Goal: Task Accomplishment & Management: Manage account settings

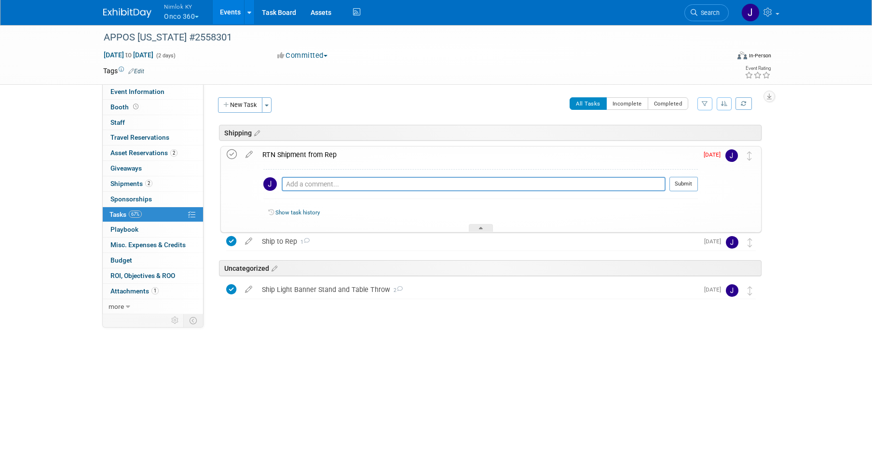
click at [229, 154] on icon at bounding box center [232, 154] width 10 height 10
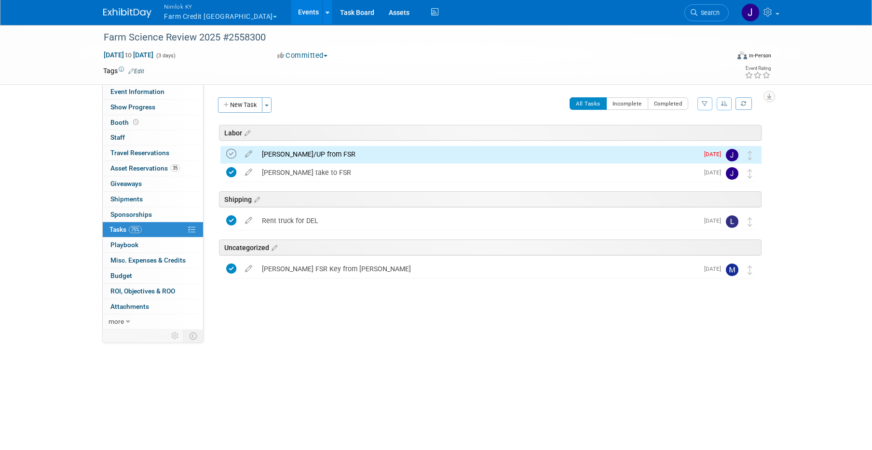
click at [230, 159] on icon at bounding box center [231, 154] width 10 height 10
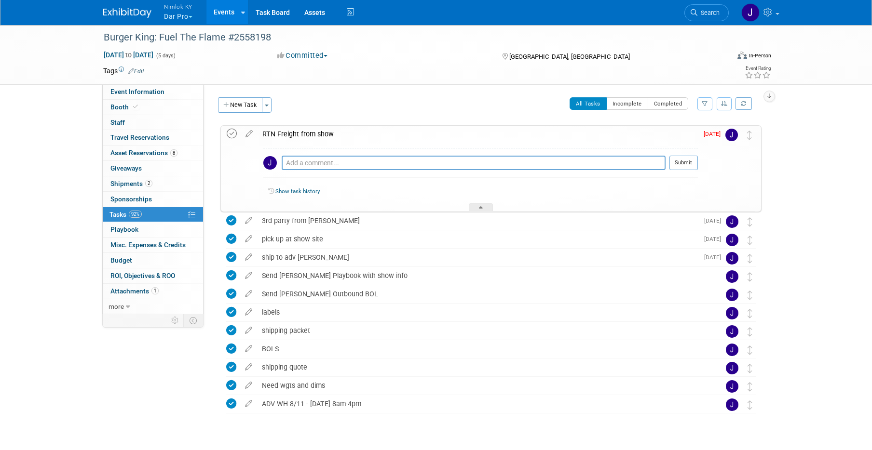
click at [233, 135] on icon at bounding box center [232, 134] width 10 height 10
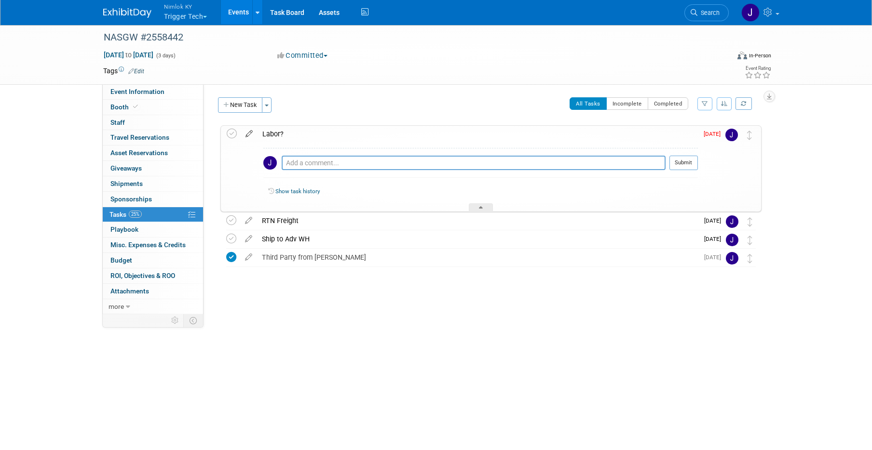
click at [248, 133] on icon at bounding box center [249, 132] width 17 height 12
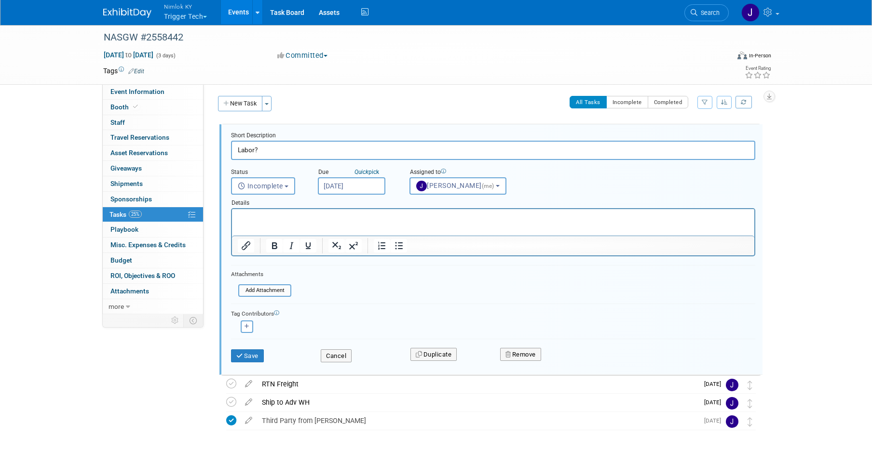
scroll to position [2, 0]
click at [351, 187] on input "Sep 19, 2025" at bounding box center [351, 185] width 67 height 17
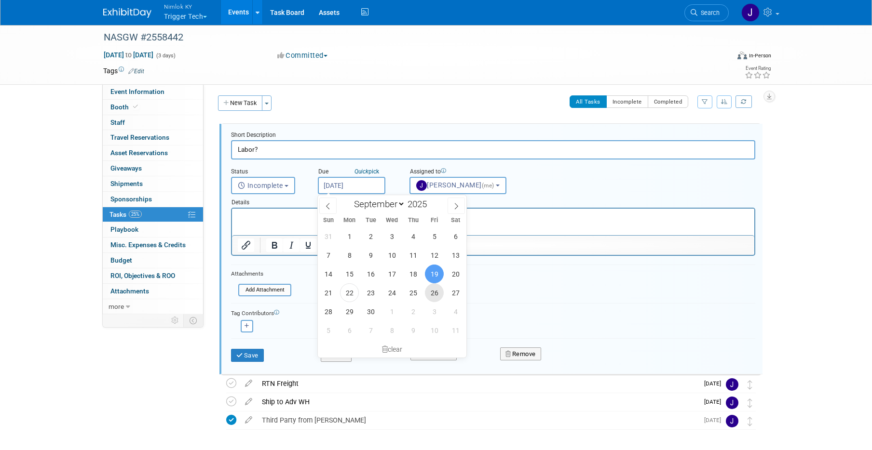
click at [432, 293] on span "26" at bounding box center [434, 292] width 19 height 19
type input "Sep 26, 2025"
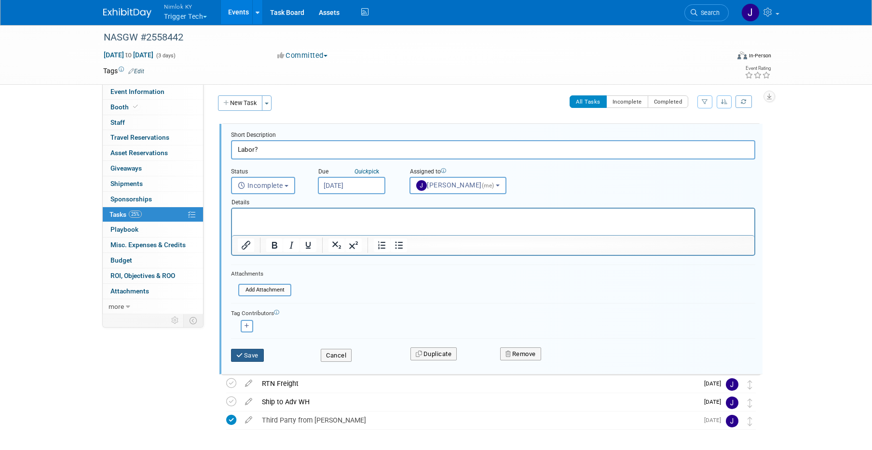
click at [251, 354] on button "Save" at bounding box center [247, 355] width 33 height 13
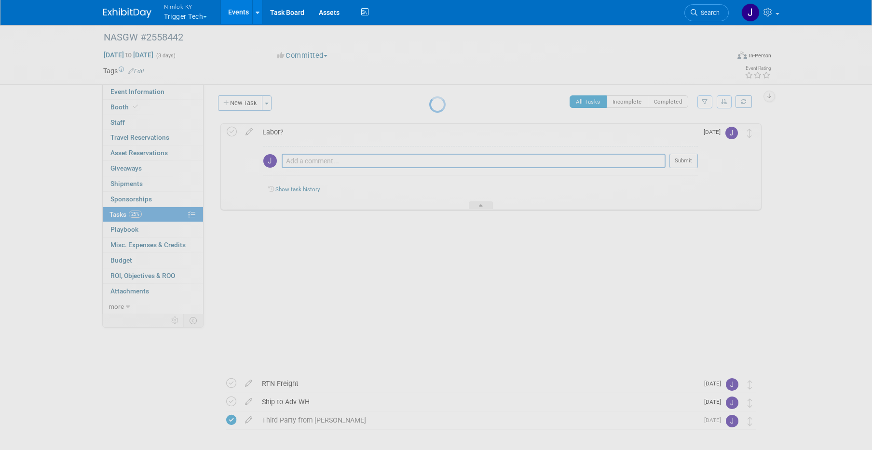
scroll to position [0, 0]
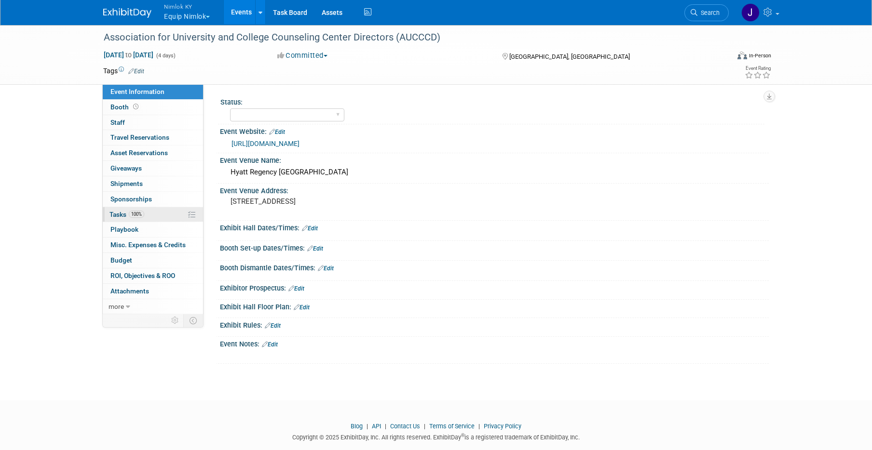
click at [145, 212] on link "100% Tasks 100%" at bounding box center [153, 214] width 100 height 15
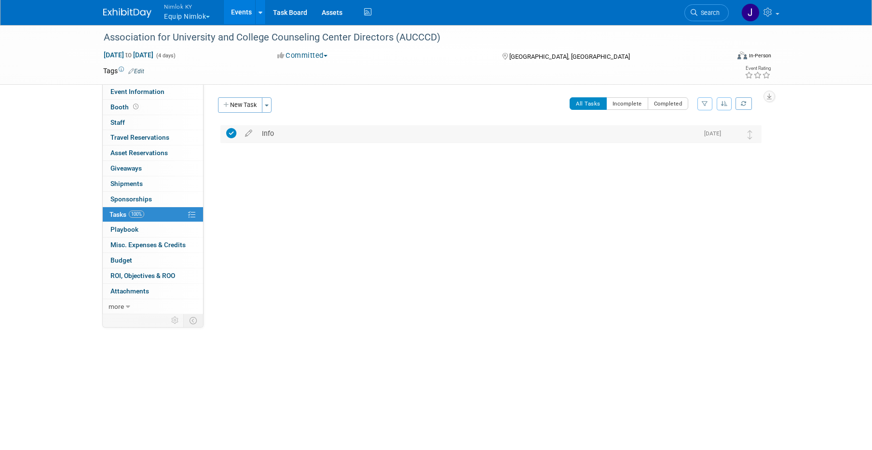
click at [301, 126] on div "Info" at bounding box center [477, 133] width 441 height 16
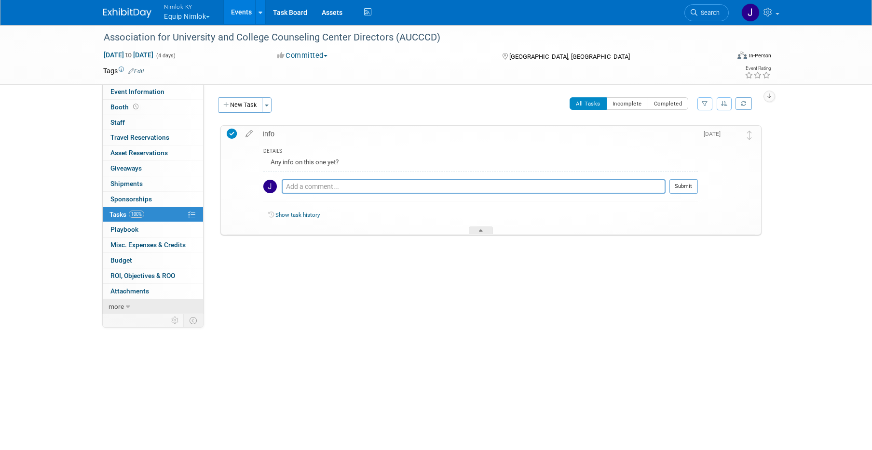
click at [146, 312] on link "more" at bounding box center [153, 306] width 100 height 15
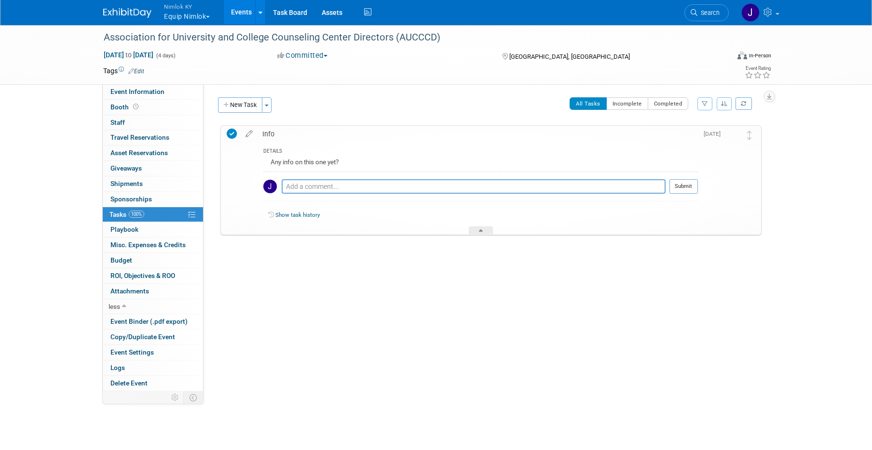
click at [238, 14] on link "Events" at bounding box center [241, 12] width 35 height 24
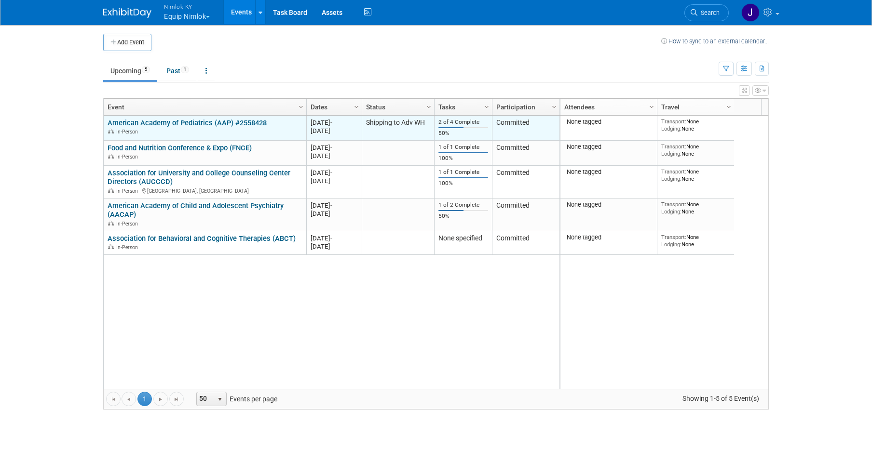
click at [221, 125] on link "American Academy of Pediatrics (AAP) #2558428" at bounding box center [187, 123] width 159 height 9
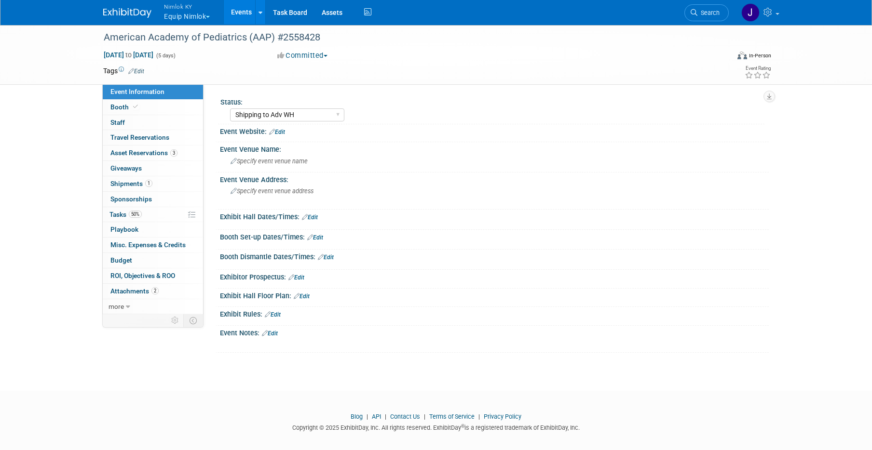
select select "Shipping to Adv WH"
click at [177, 214] on link "50% Tasks 50%" at bounding box center [153, 214] width 100 height 15
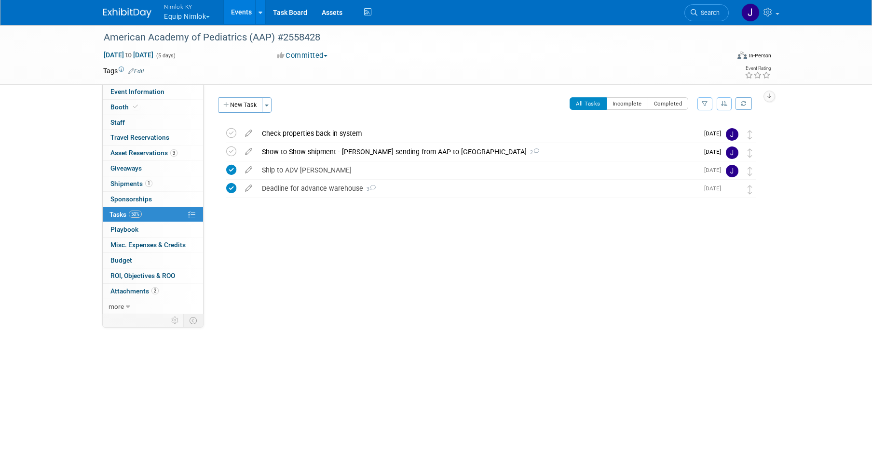
click at [239, 4] on link "Events" at bounding box center [241, 12] width 35 height 24
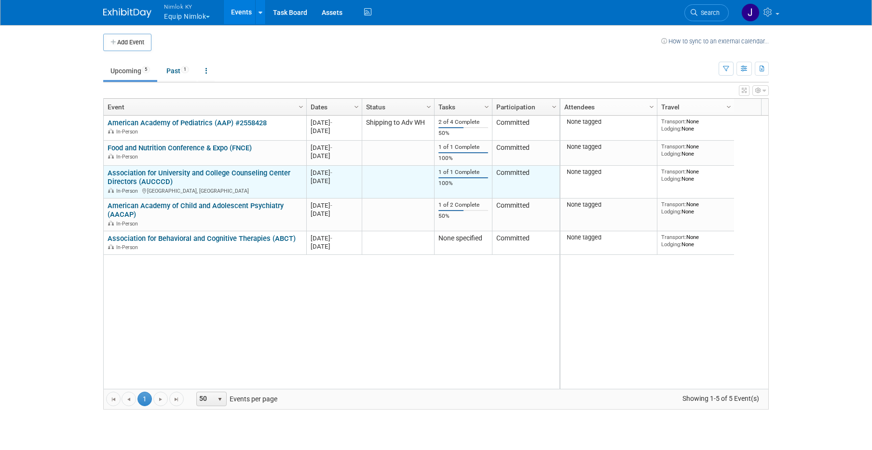
click at [203, 173] on link "Association for University and College Counseling Center Directors (AUCCCD)" at bounding box center [199, 178] width 183 height 18
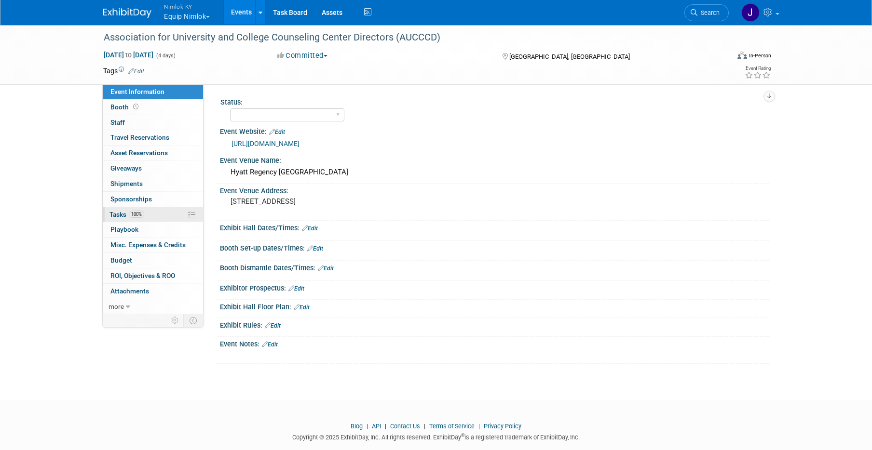
click at [142, 214] on span "100%" at bounding box center [136, 214] width 15 height 7
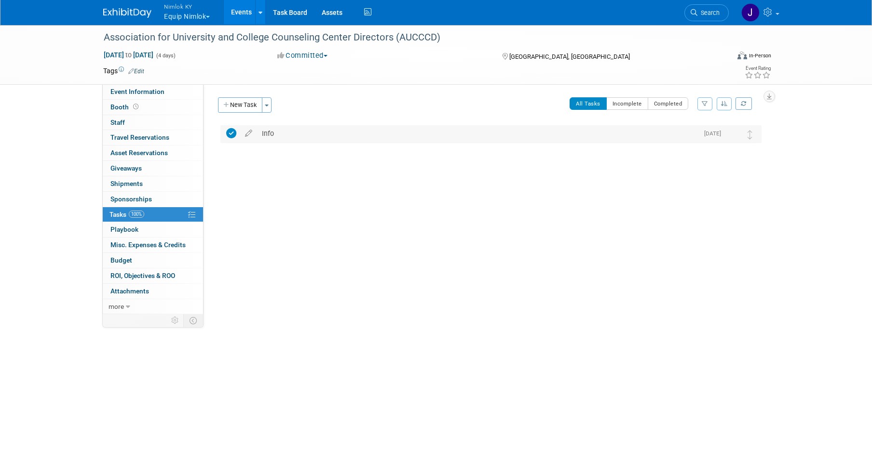
click at [282, 131] on div "Info" at bounding box center [477, 133] width 441 height 16
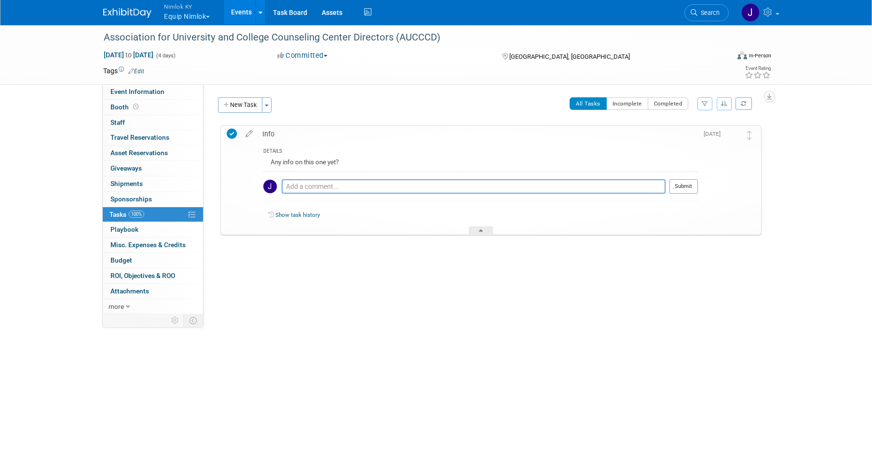
click at [239, 5] on link "Events" at bounding box center [241, 12] width 35 height 24
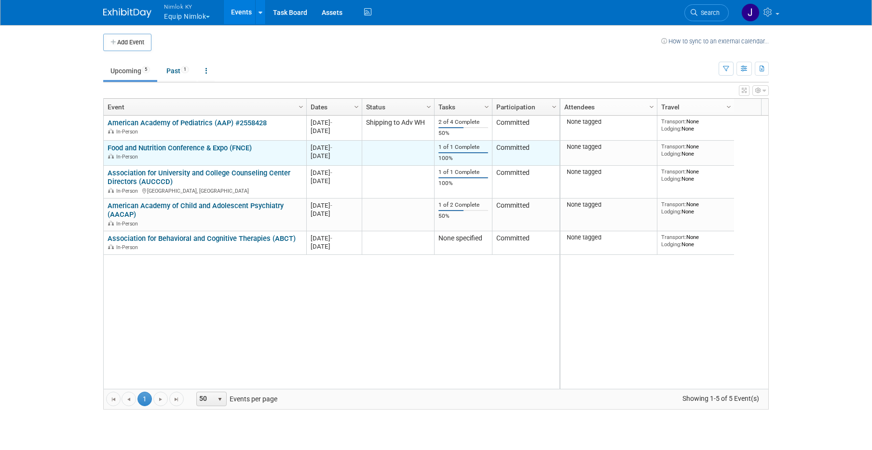
click at [241, 148] on link "Food and Nutrition Conference & Expo (FNCE)" at bounding box center [180, 148] width 144 height 9
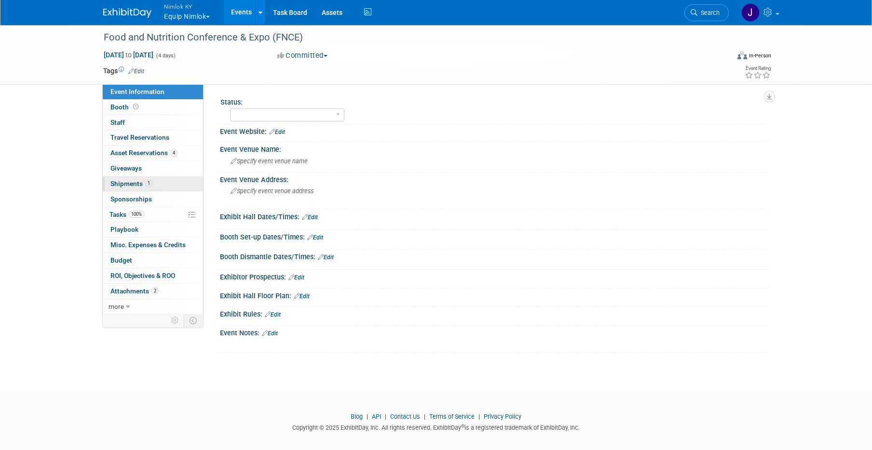
click at [162, 184] on link "1 Shipments 1" at bounding box center [153, 183] width 100 height 15
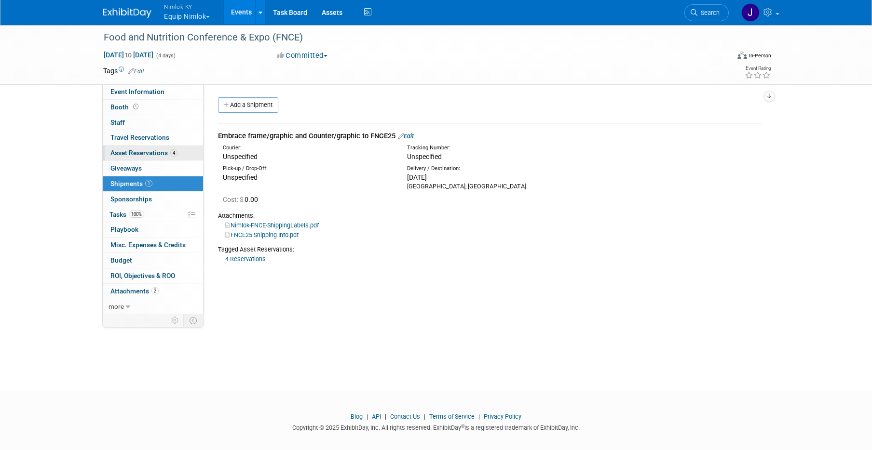
click at [166, 154] on span "Asset Reservations 4" at bounding box center [143, 153] width 67 height 8
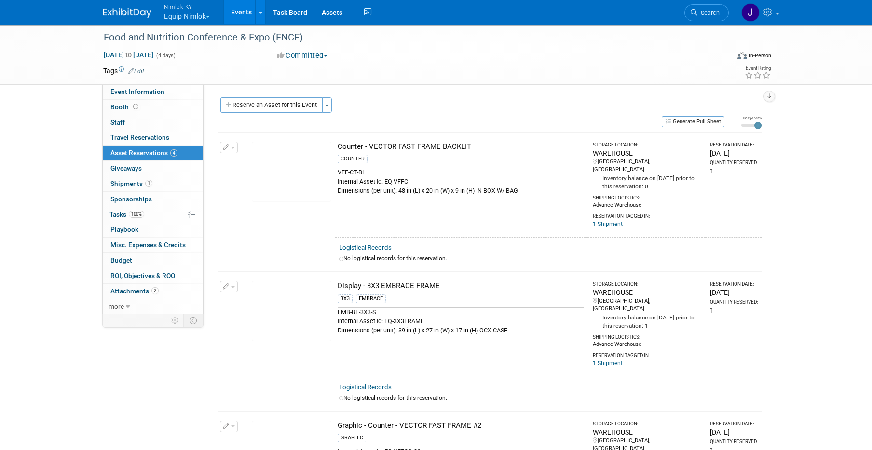
click at [238, 4] on link "Events" at bounding box center [241, 12] width 35 height 24
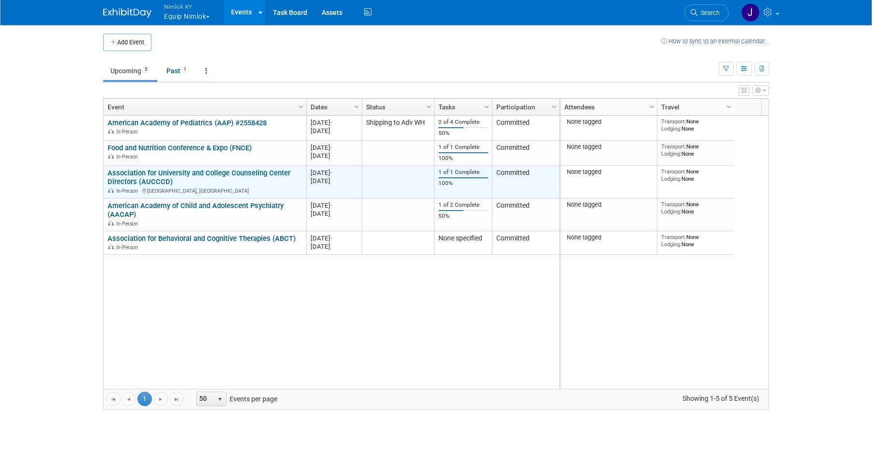
click at [208, 169] on link "Association for University and College Counseling Center Directors (AUCCCD)" at bounding box center [199, 178] width 183 height 18
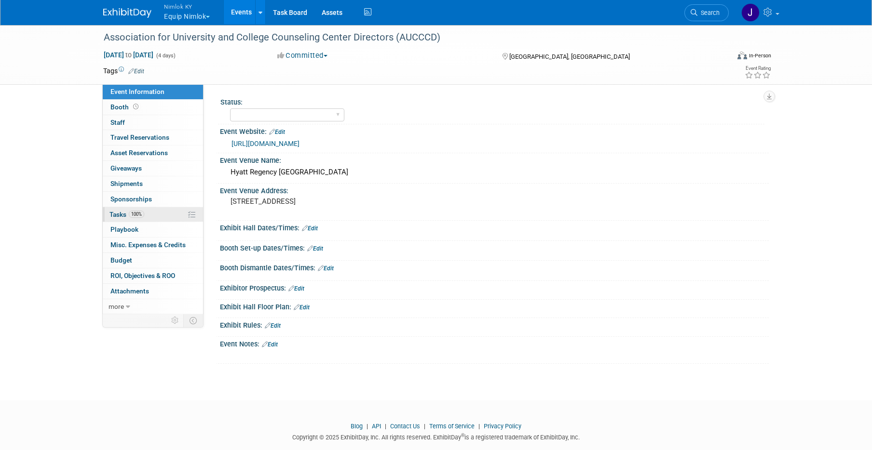
click at [152, 214] on link "100% Tasks 100%" at bounding box center [153, 214] width 100 height 15
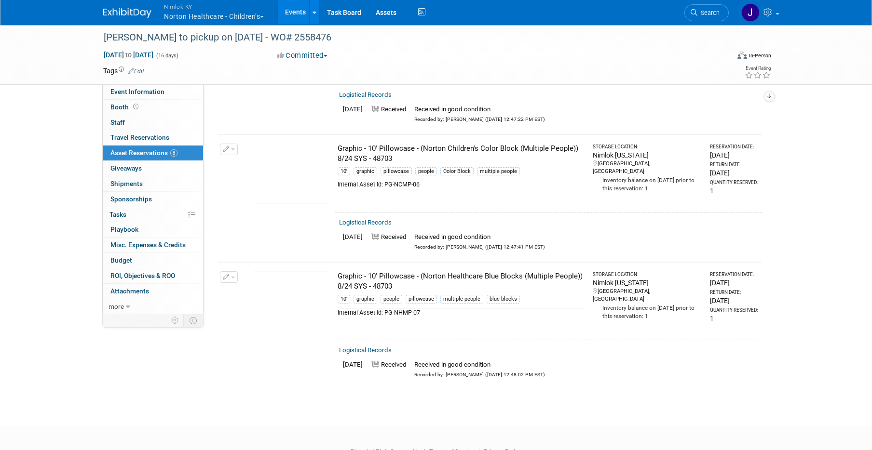
click at [303, 8] on link "Events" at bounding box center [295, 12] width 35 height 24
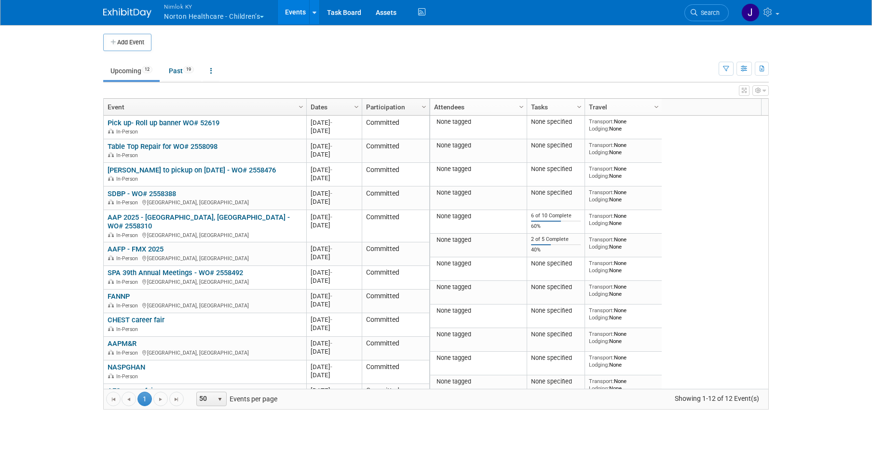
click at [219, 15] on button "Nimlok [PERSON_NAME] Healthcare - Children’s" at bounding box center [219, 12] width 113 height 25
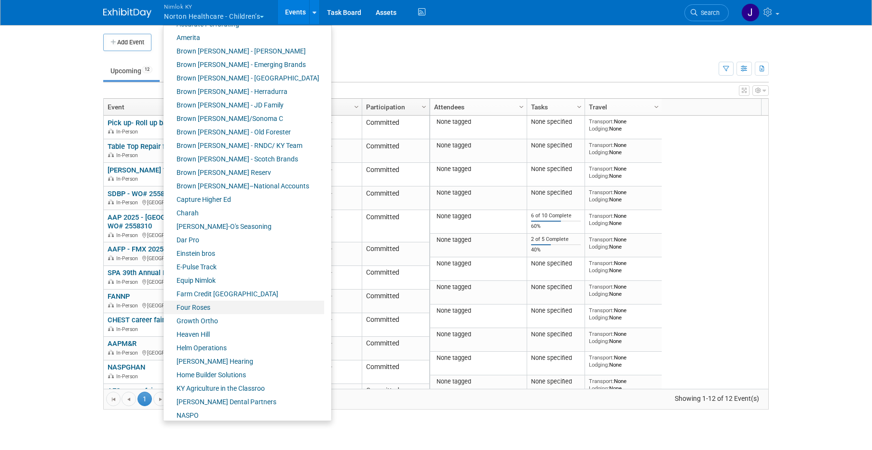
scroll to position [176, 0]
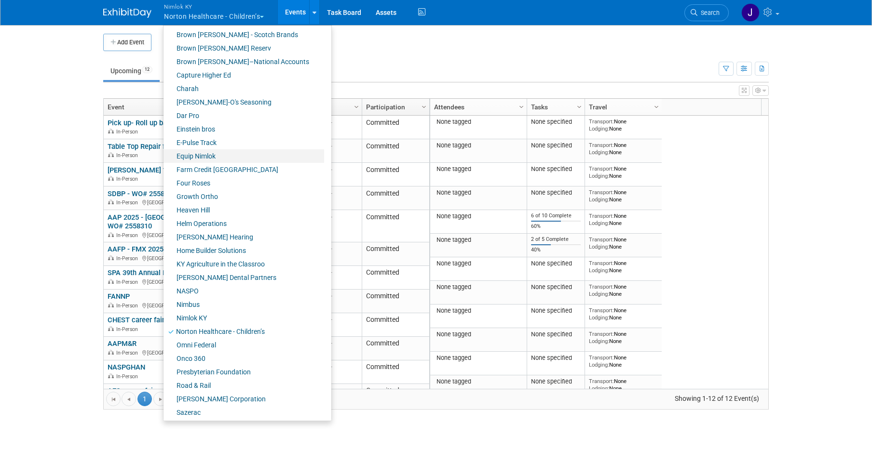
click at [205, 154] on link "Equip Nimlok" at bounding box center [243, 155] width 161 height 13
